Goal: Transaction & Acquisition: Purchase product/service

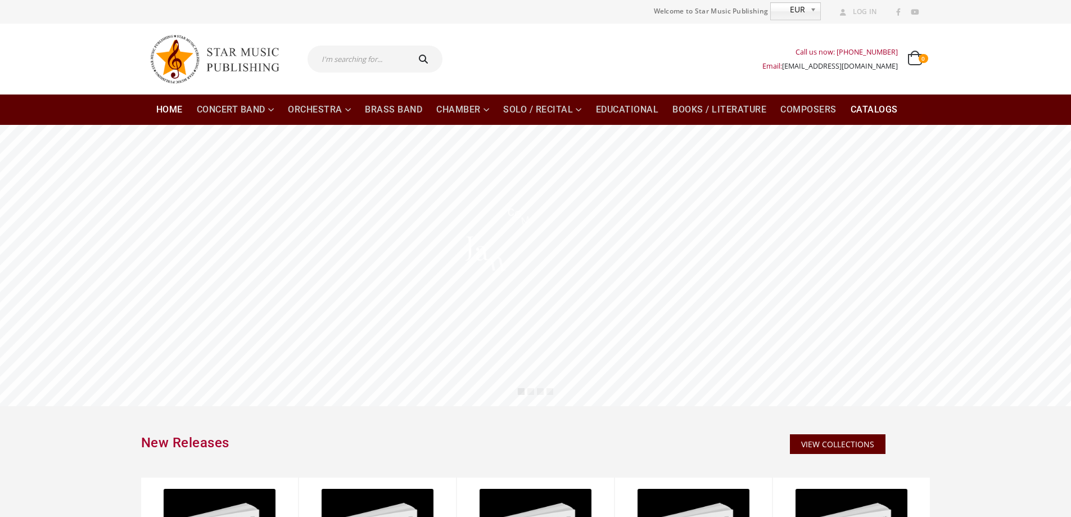
click at [871, 112] on link "Catalogs" at bounding box center [874, 109] width 61 height 30
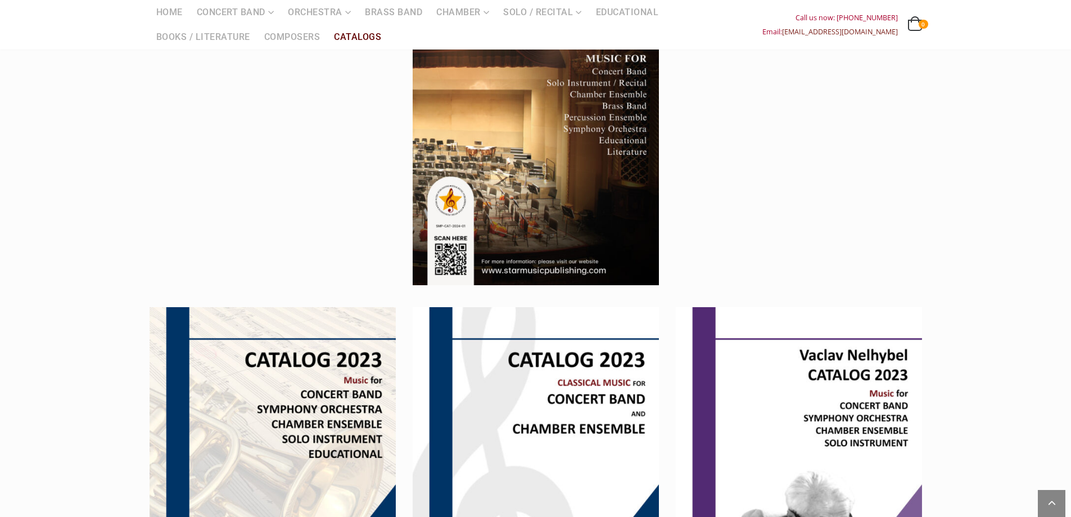
scroll to position [112, 0]
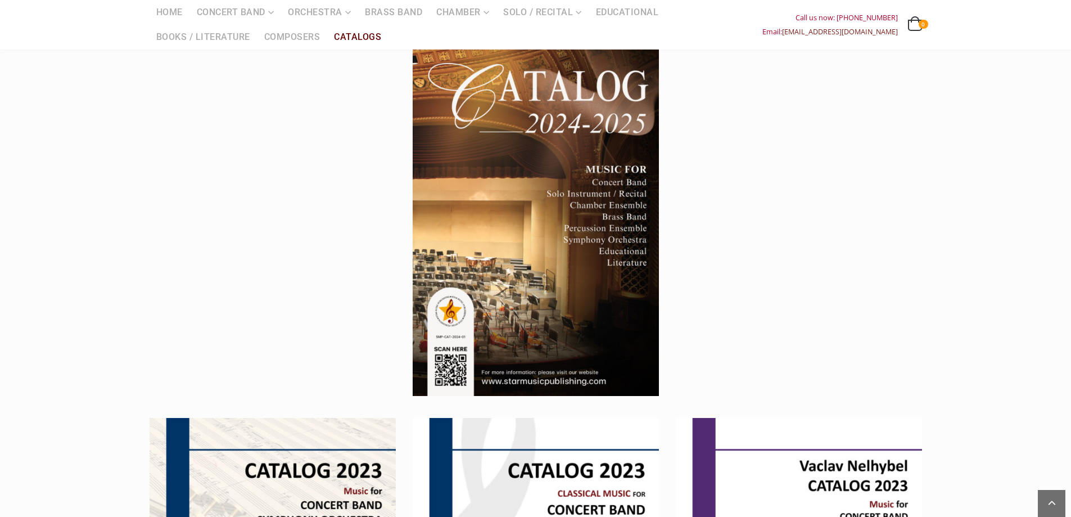
click at [594, 258] on img at bounding box center [536, 221] width 246 height 349
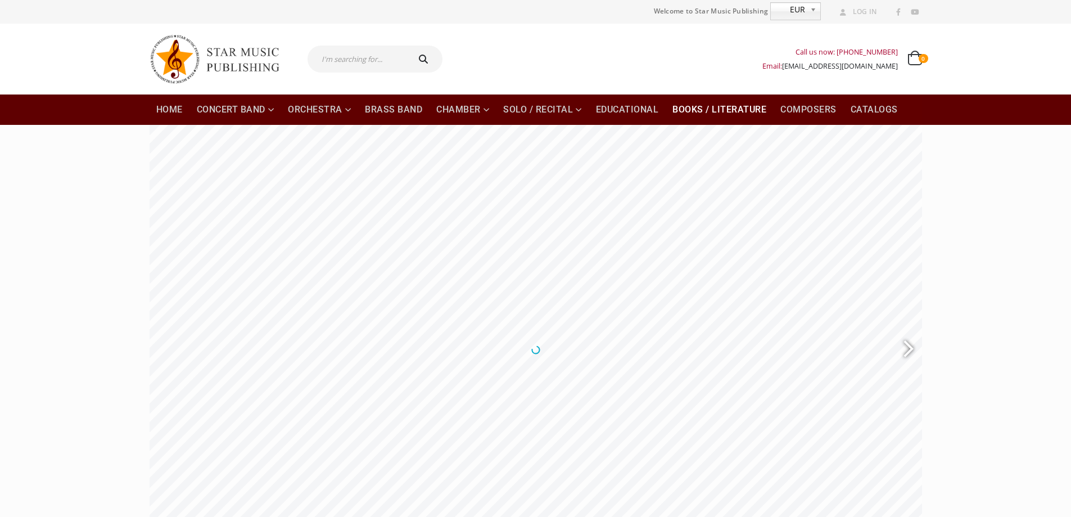
scroll to position [56, 0]
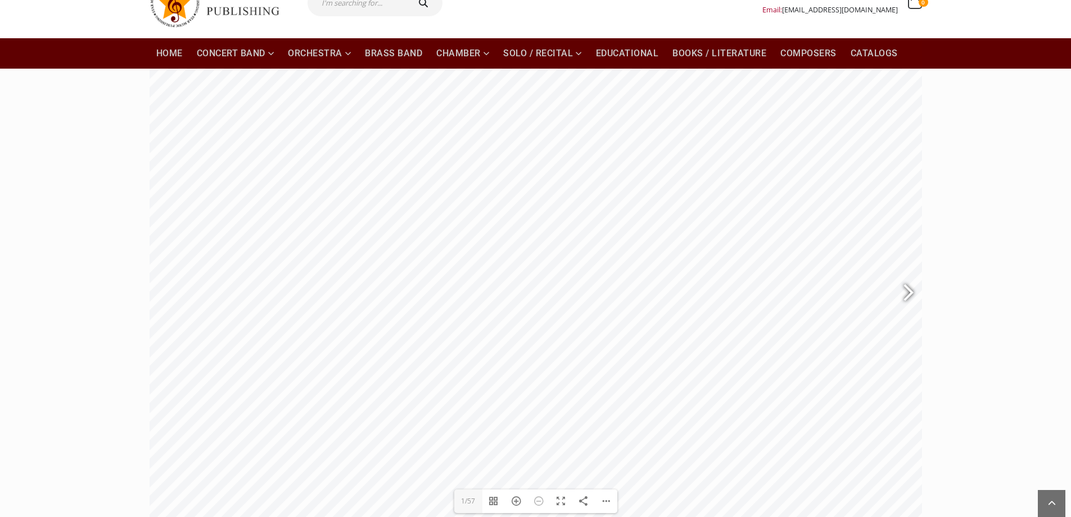
click at [907, 299] on div at bounding box center [904, 293] width 26 height 41
click at [907, 300] on div at bounding box center [904, 293] width 26 height 41
click at [906, 300] on div at bounding box center [904, 293] width 26 height 41
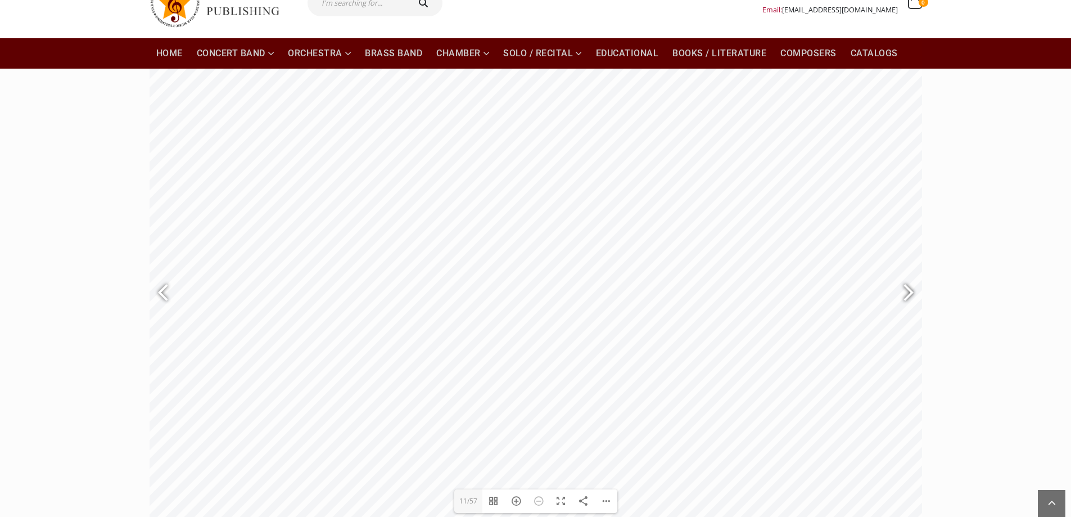
click at [906, 300] on div at bounding box center [904, 293] width 26 height 41
type input "15"
click at [725, 60] on link "Books / Literature" at bounding box center [719, 53] width 107 height 30
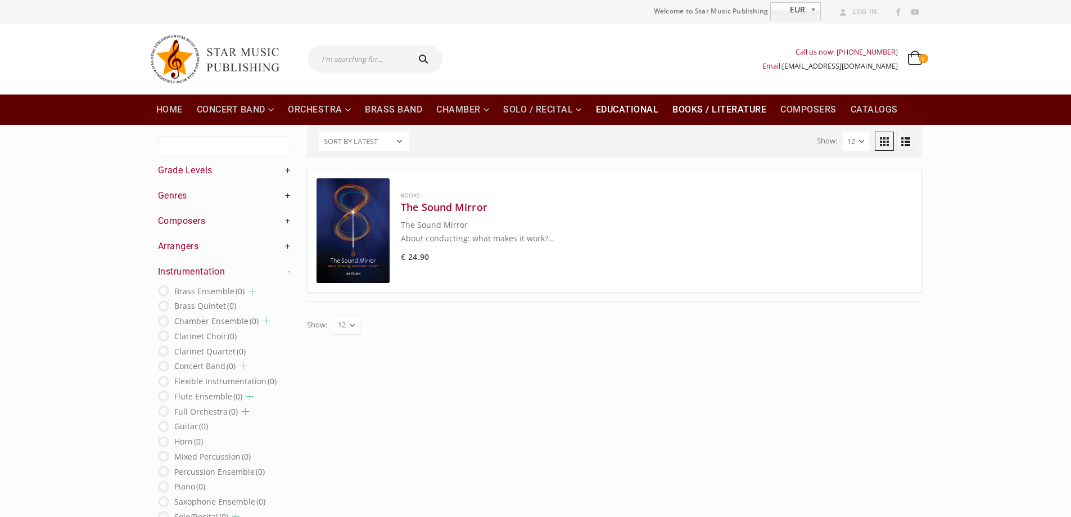
click at [611, 109] on link "Educational" at bounding box center [627, 109] width 76 height 30
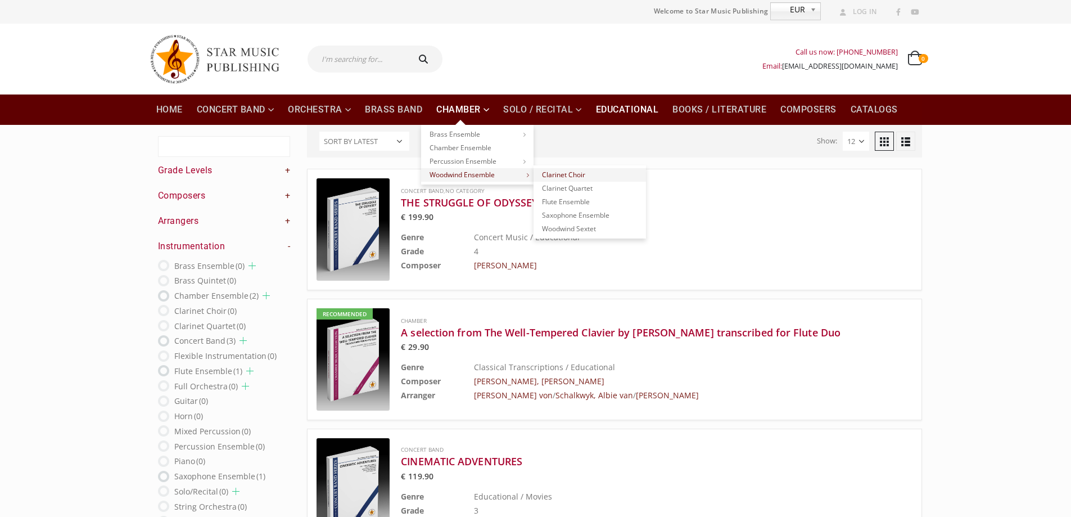
click at [552, 173] on link "Clarinet Choir" at bounding box center [590, 174] width 112 height 13
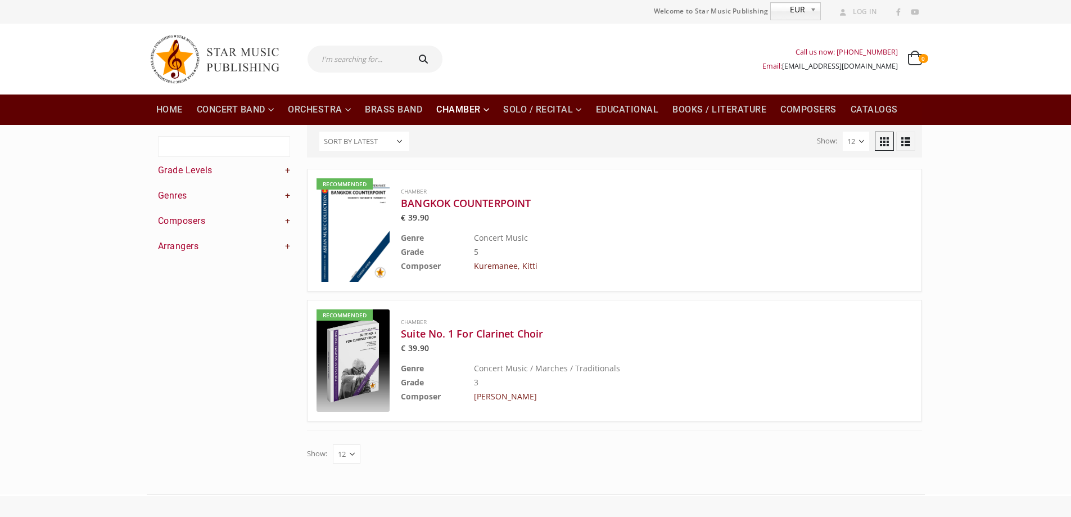
click at [795, 3] on span "EUR" at bounding box center [788, 9] width 35 height 13
click at [781, 26] on li "EUR" at bounding box center [795, 28] width 45 height 17
click at [642, 107] on link "Educational" at bounding box center [627, 109] width 76 height 30
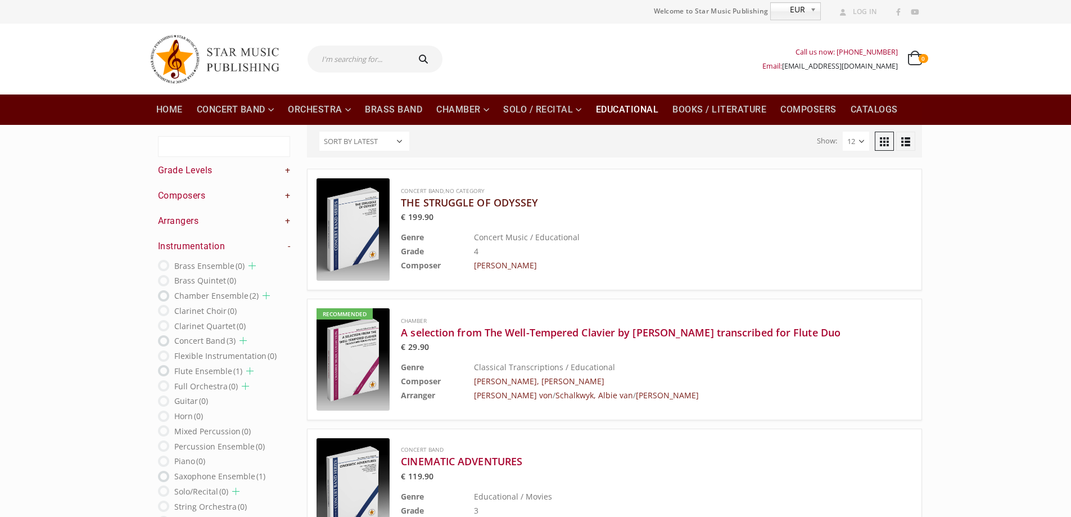
click at [425, 200] on h3 "THE STRUGGLE OF ODYSSEY" at bounding box center [628, 202] width 455 height 13
click at [335, 109] on link "Orchestra" at bounding box center [319, 109] width 76 height 30
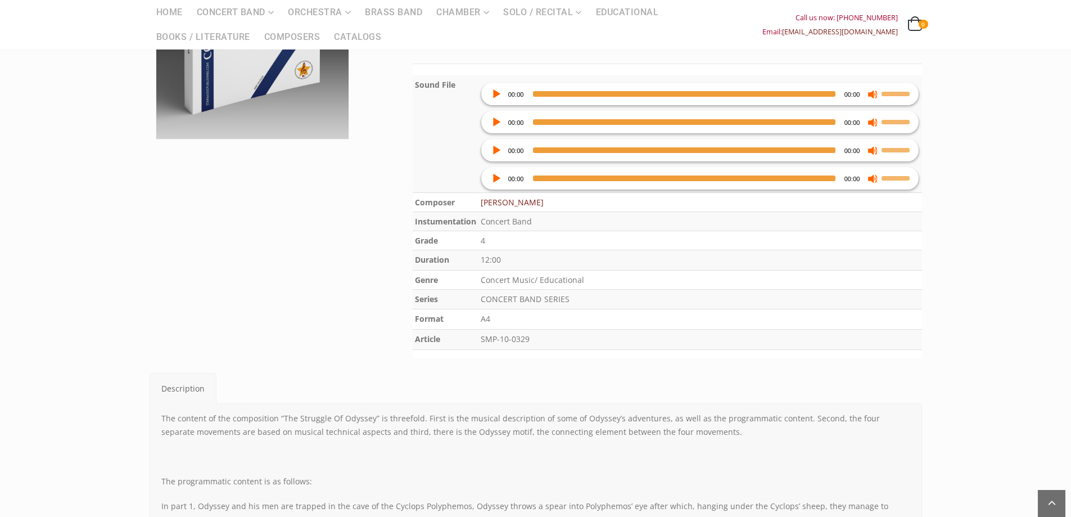
scroll to position [225, 0]
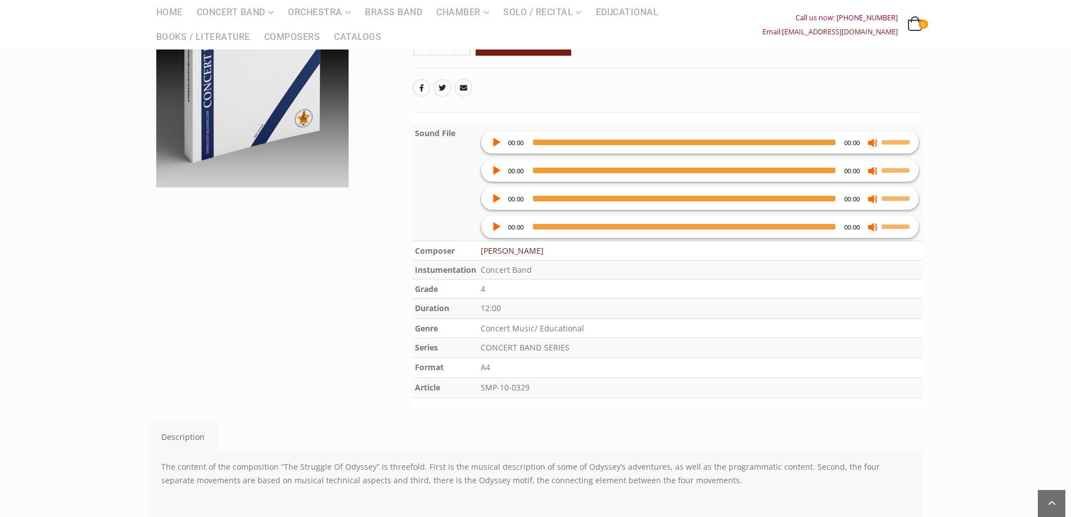
click at [494, 220] on div "Audio Player" at bounding box center [496, 226] width 18 height 22
click at [582, 228] on span "00:45" at bounding box center [684, 227] width 303 height 6
click at [646, 228] on span "01:15" at bounding box center [684, 227] width 303 height 6
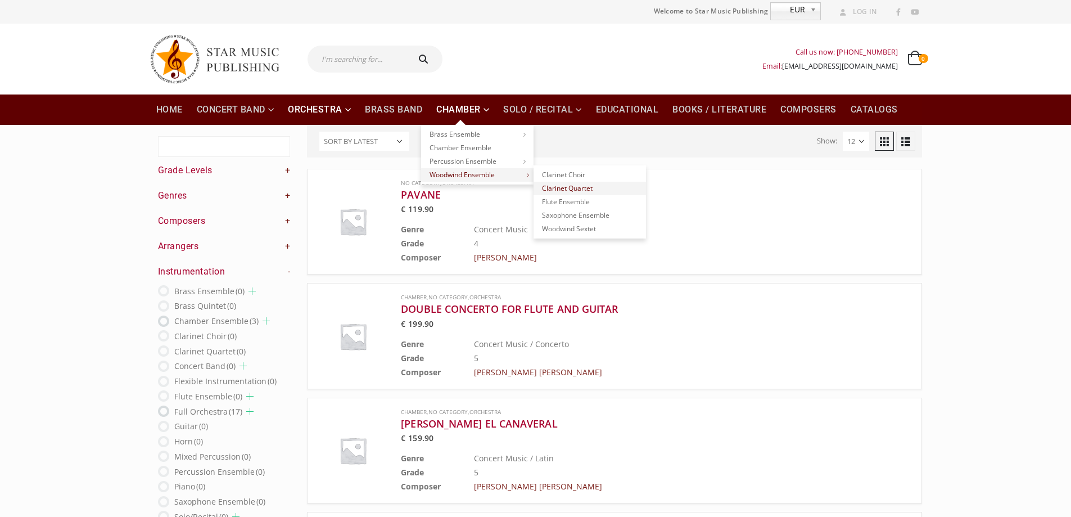
click at [600, 191] on link "Clarinet Quartet" at bounding box center [590, 188] width 112 height 13
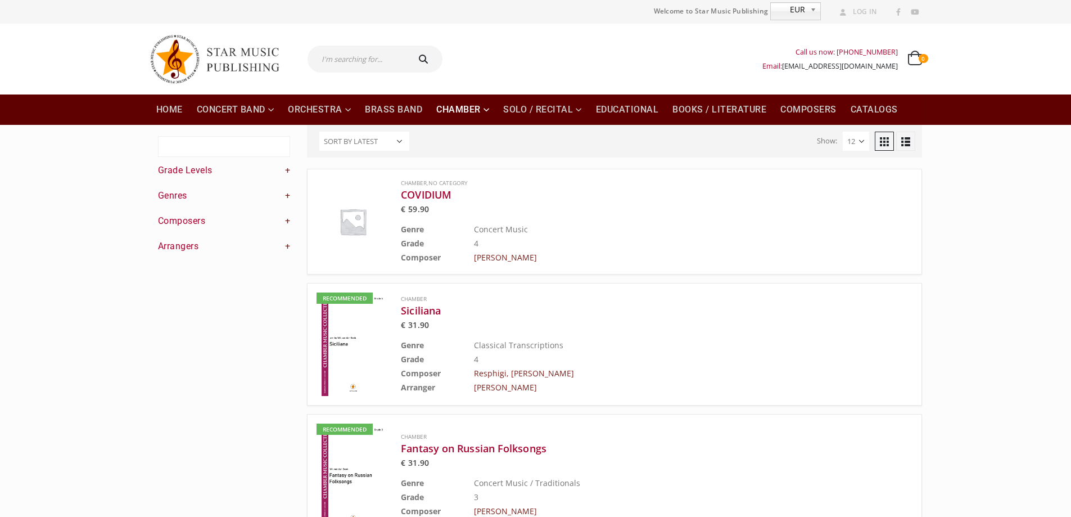
click at [372, 217] on img at bounding box center [353, 221] width 73 height 73
click at [408, 311] on h3 "Siciliana" at bounding box center [628, 310] width 455 height 13
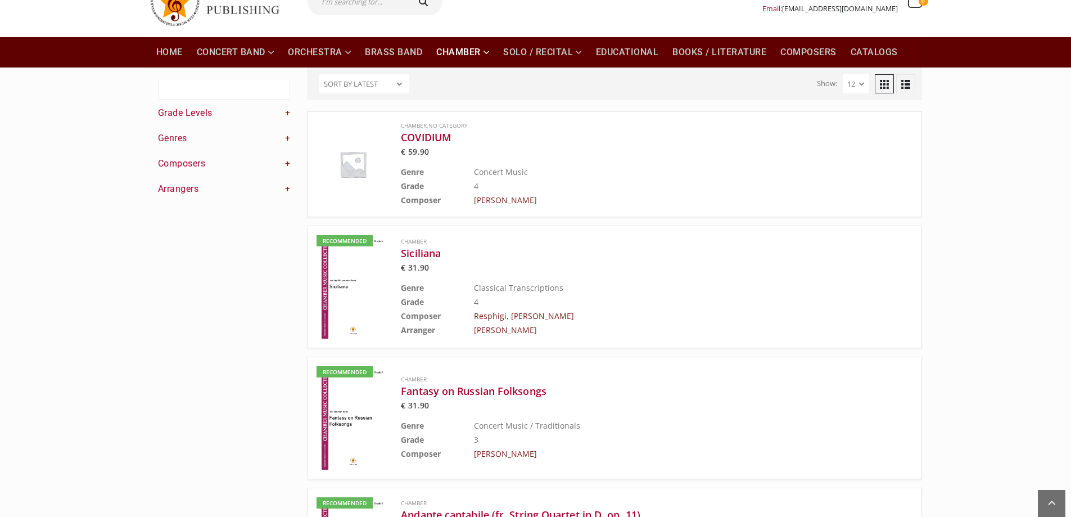
scroll to position [56, 0]
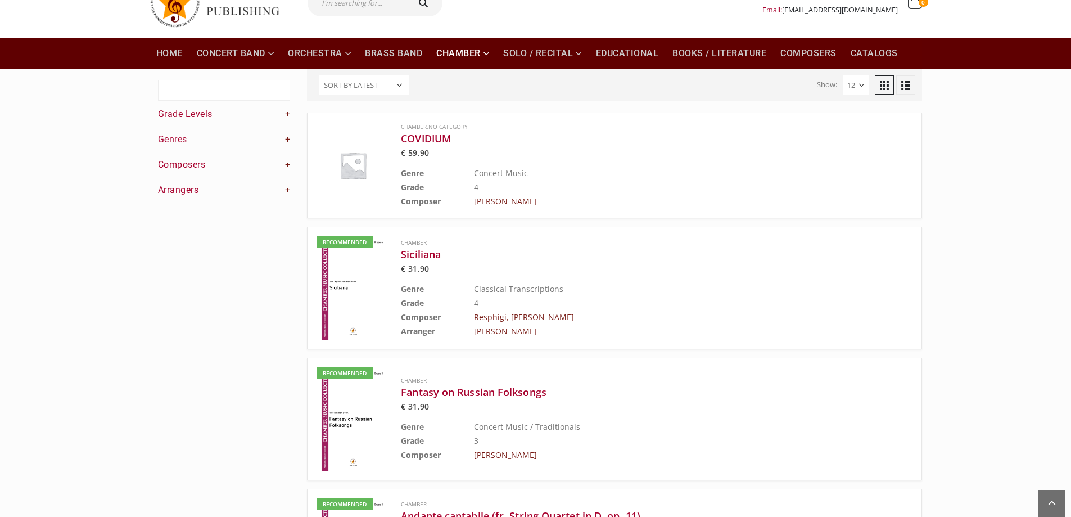
click at [209, 166] on h4 "Composers +" at bounding box center [224, 165] width 133 height 12
click at [284, 160] on h4 "Composers +" at bounding box center [224, 165] width 133 height 12
click at [285, 162] on link "+" at bounding box center [288, 165] width 6 height 12
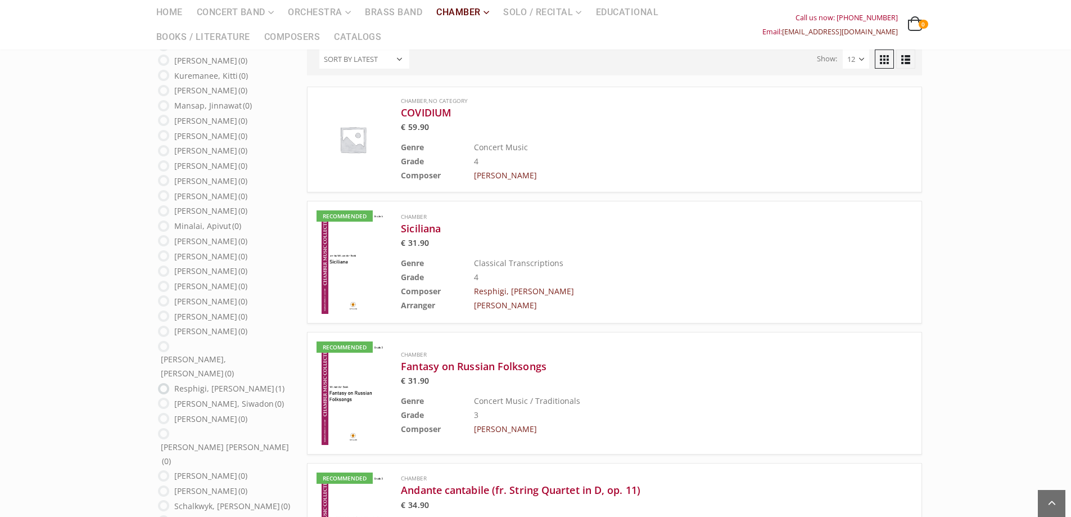
scroll to position [0, 0]
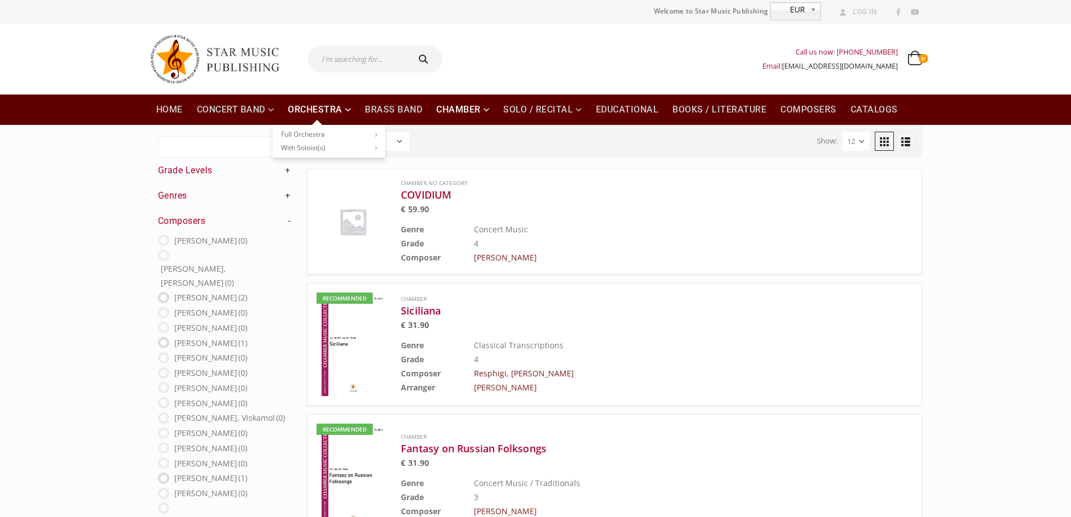
click at [341, 118] on link "Orchestra" at bounding box center [319, 109] width 76 height 30
click at [242, 106] on link "Concert Band" at bounding box center [235, 109] width 91 height 30
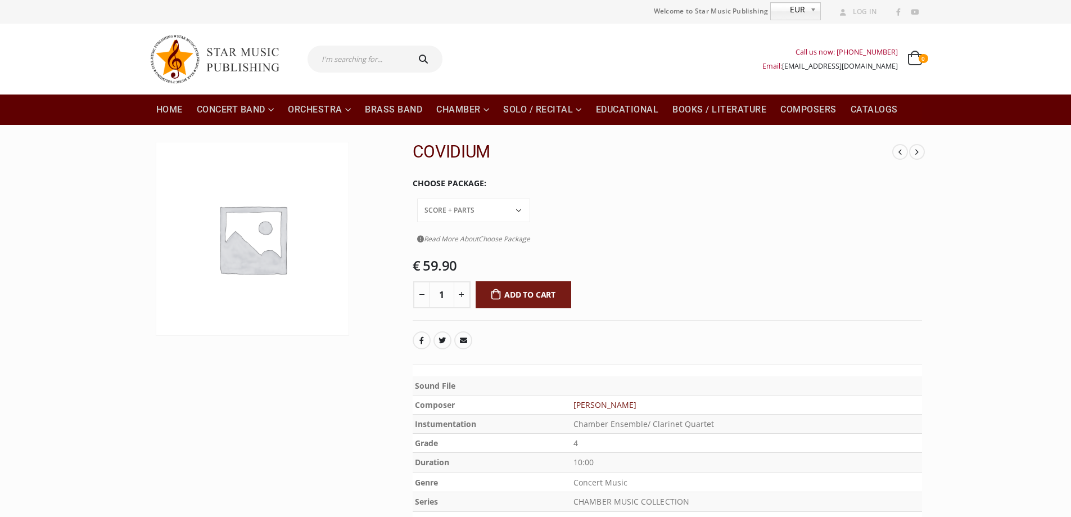
click at [530, 199] on select "PDF File Score + Parts Score + Parts + PDF File" at bounding box center [473, 211] width 113 height 24
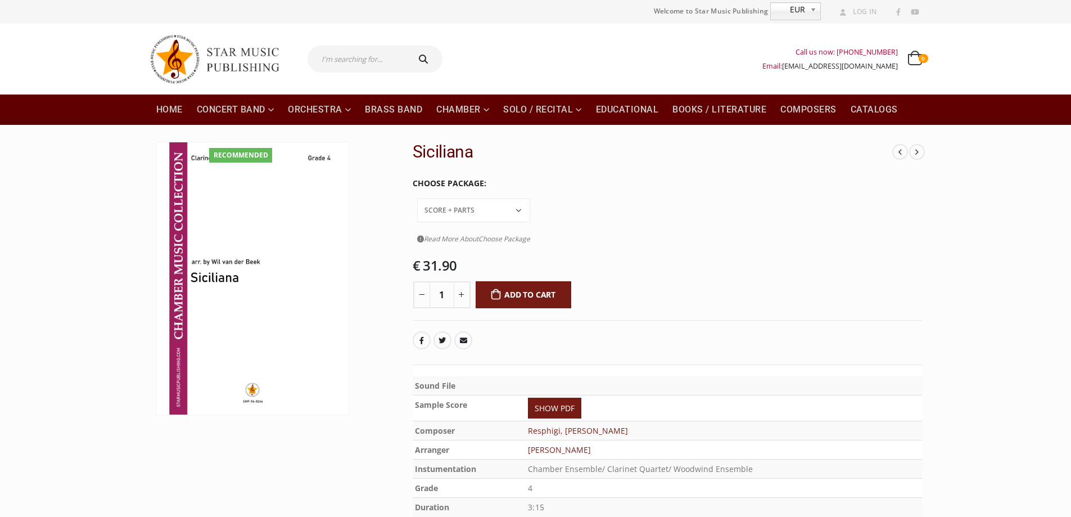
click at [530, 222] on div "Read More About Choose Package No description No description No description No …" at bounding box center [473, 234] width 113 height 25
click at [535, 197] on td "Conductor Score PDF File Score + Parts Score + Parts + PDF File Read More About…" at bounding box center [474, 224] width 122 height 54
click at [530, 199] on select "Conductor Score PDF File Score + Parts Score + Parts + PDF File" at bounding box center [473, 211] width 113 height 24
click at [510, 199] on select "Conductor Score PDF File Score + Parts Score + Parts + PDF File" at bounding box center [473, 211] width 113 height 24
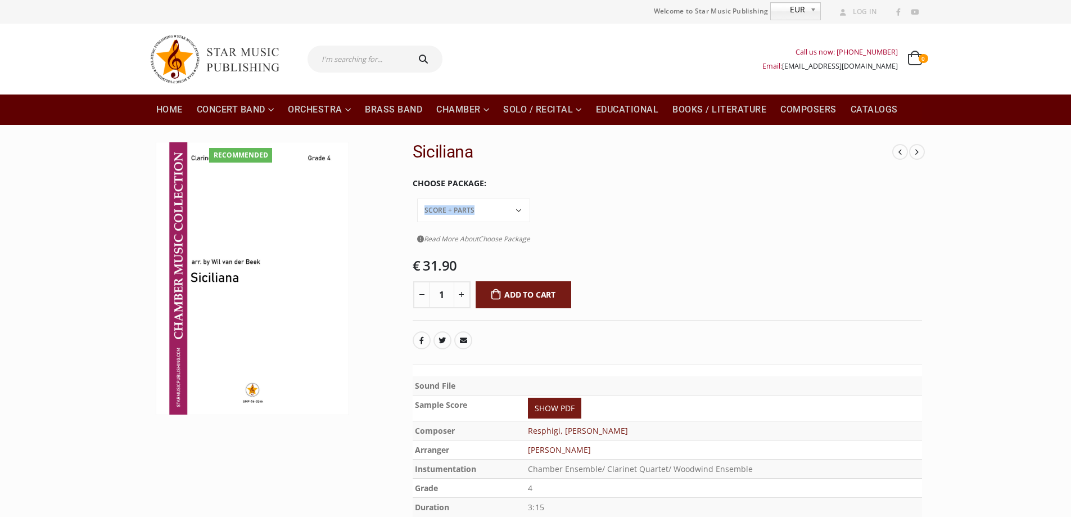
drag, startPoint x: 510, startPoint y: 175, endPoint x: 407, endPoint y: 136, distance: 110.4
click at [510, 199] on select "Conductor Score PDF File Score + Parts Score + Parts + PDF File" at bounding box center [473, 211] width 113 height 24
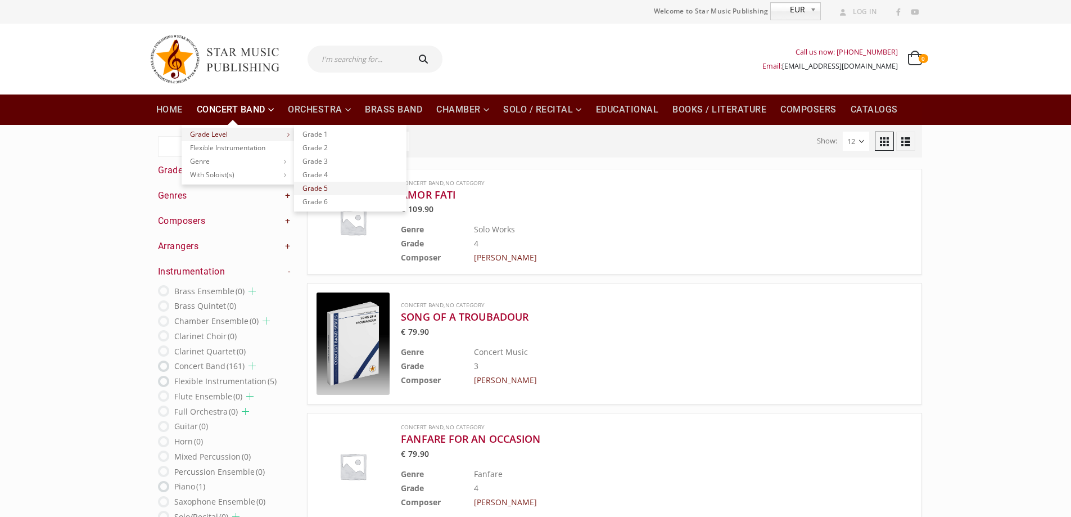
click at [325, 184] on link "Grade 5" at bounding box center [350, 188] width 112 height 13
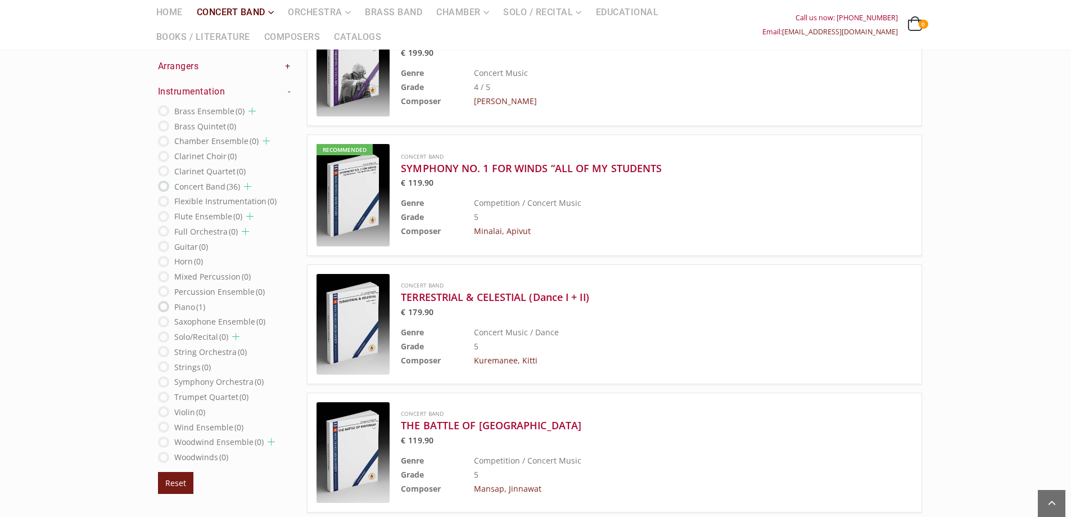
scroll to position [900, 0]
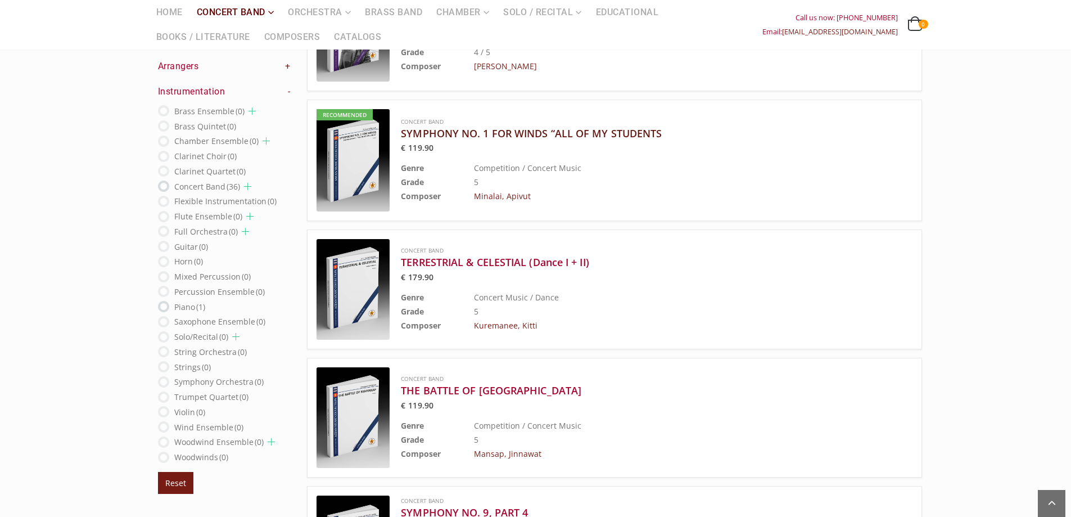
click at [575, 129] on h3 "SYMPHONY NO. 1 FOR WINDS “ALL OF MY STUDENTS" at bounding box center [628, 133] width 455 height 13
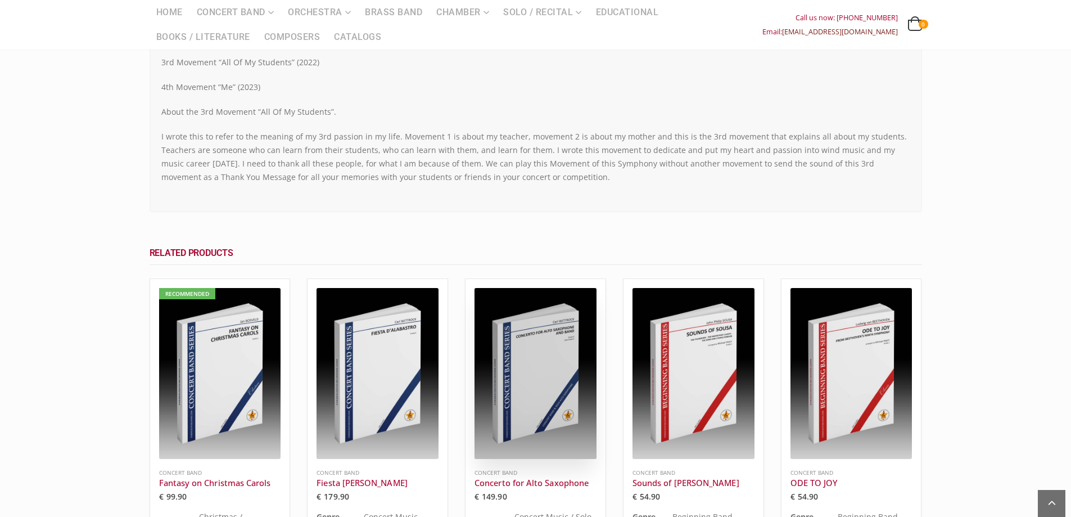
scroll to position [1069, 0]
